Goal: Task Accomplishment & Management: Use online tool/utility

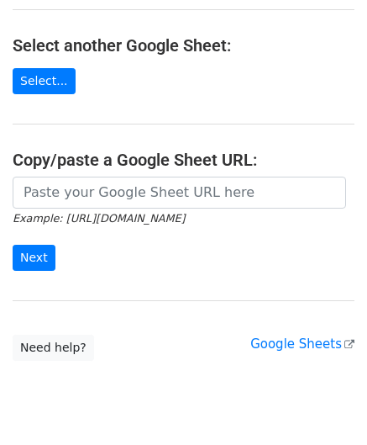
scroll to position [220, 0]
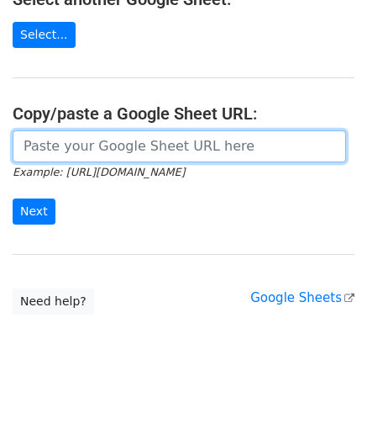
click at [83, 149] on input "url" at bounding box center [180, 146] width 334 height 32
paste input "[URL][DOMAIN_NAME]"
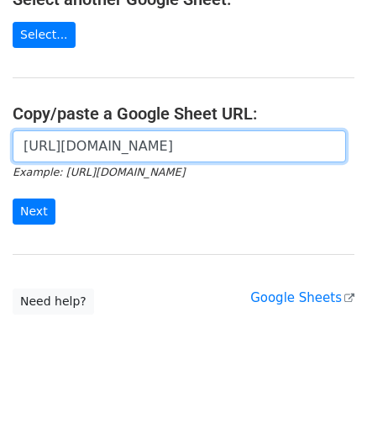
scroll to position [0, 377]
type input "[URL][DOMAIN_NAME]"
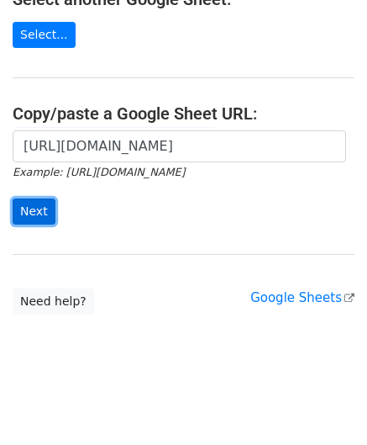
scroll to position [0, 0]
click at [31, 207] on input "Next" at bounding box center [34, 211] width 43 height 26
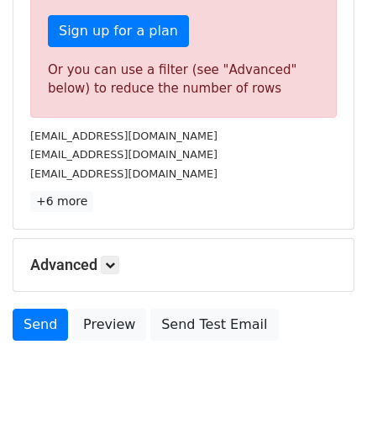
scroll to position [567, 0]
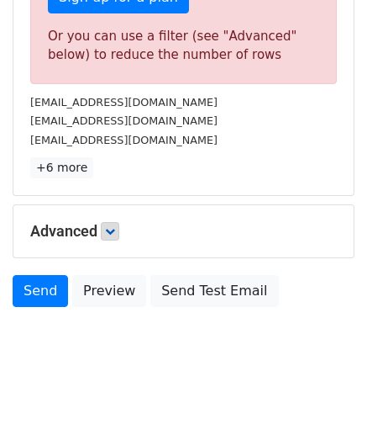
click at [109, 214] on div "Advanced Tracking Track Opens UTM Codes Track Clicks Filters Only include sprea…" at bounding box center [183, 231] width 340 height 52
click at [110, 226] on icon at bounding box center [110, 231] width 10 height 10
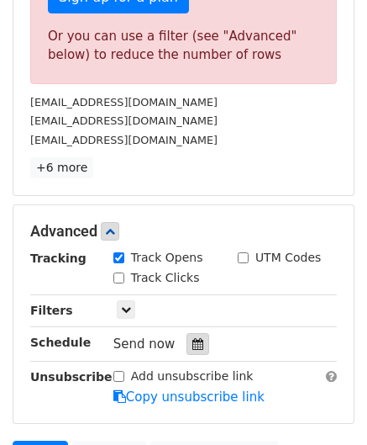
click at [192, 338] on icon at bounding box center [197, 344] width 11 height 12
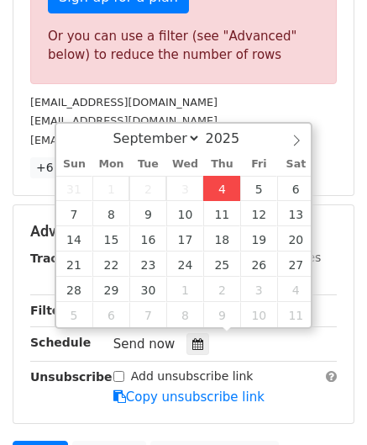
type input "2025-09-04 12:00"
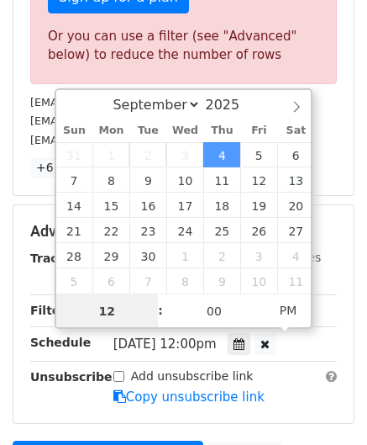
paste input "8"
type input "8"
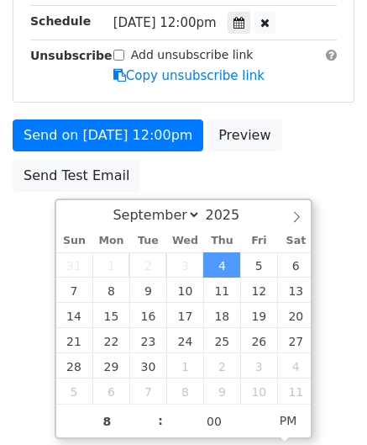
type input "2025-09-04 20:00"
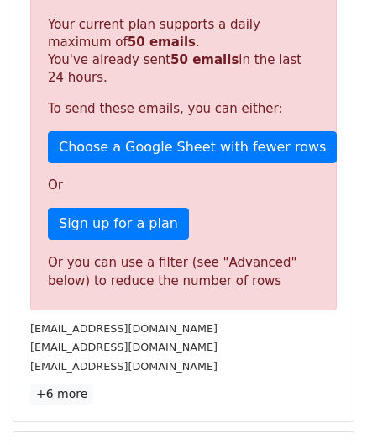
scroll to position [771, 0]
